Goal: Register for event/course

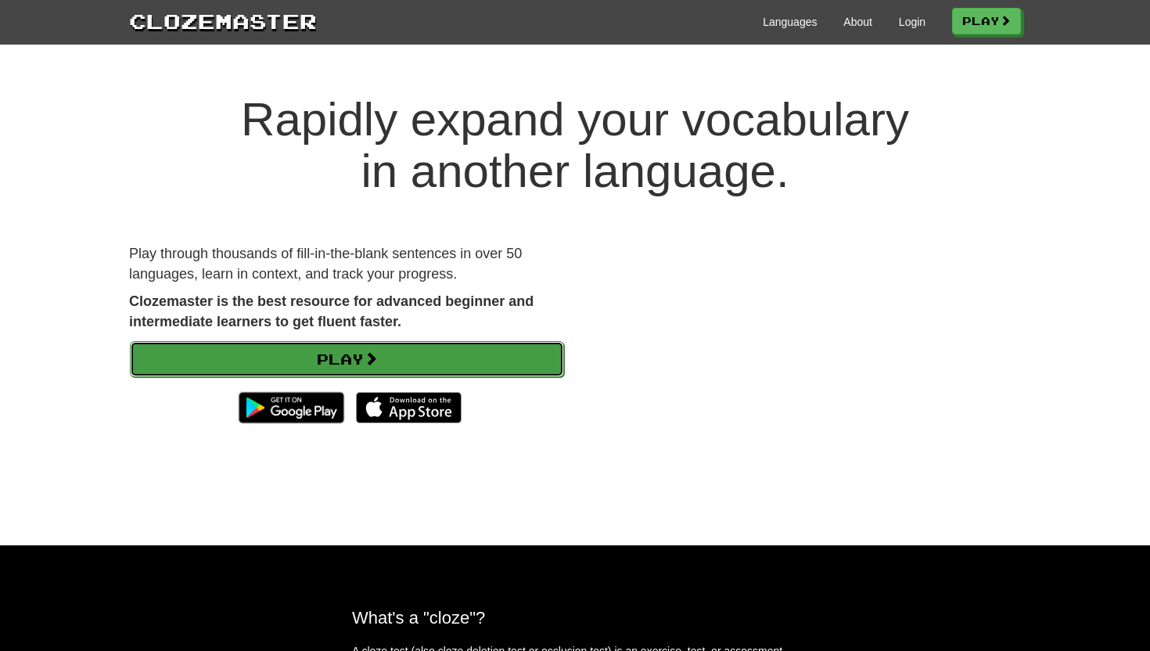
click at [387, 361] on link "Play" at bounding box center [347, 359] width 434 height 36
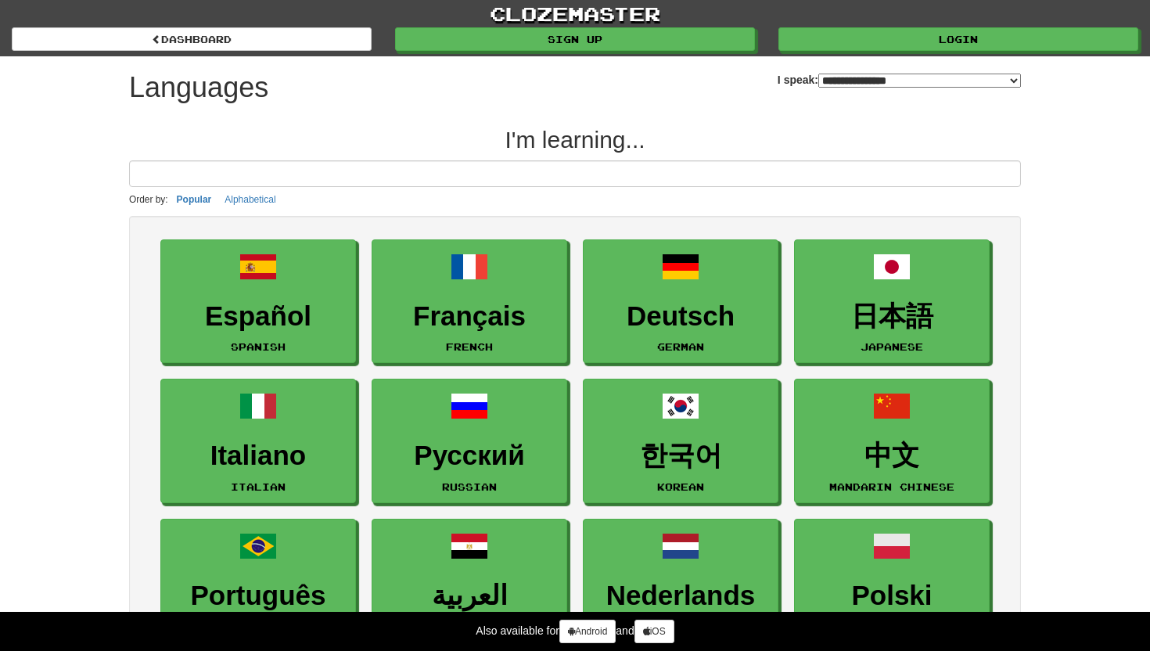
select select "*******"
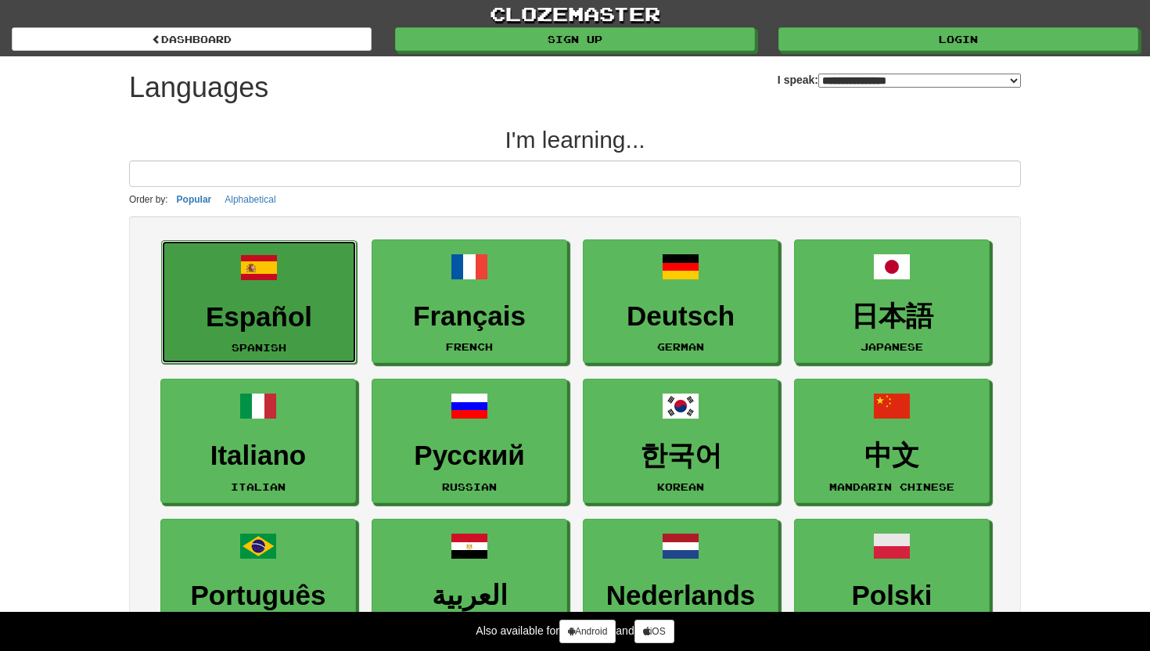
click at [308, 322] on h3 "Español" at bounding box center [259, 317] width 178 height 31
